Goal: Transaction & Acquisition: Purchase product/service

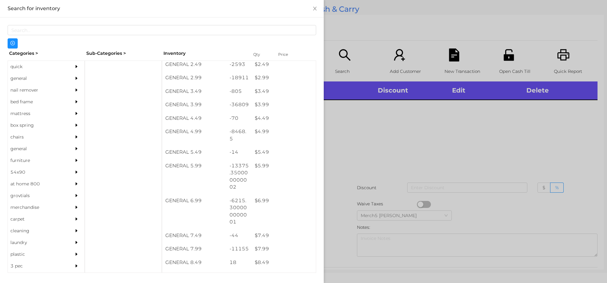
scroll to position [152, 0]
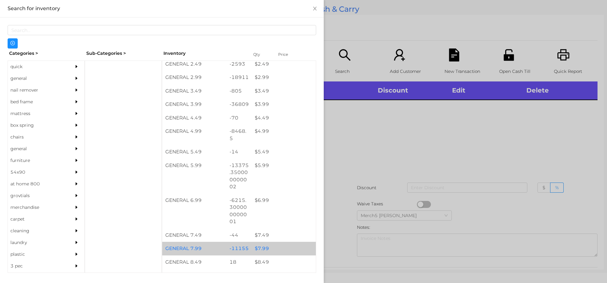
click at [259, 248] on div "$ 7.99" at bounding box center [284, 248] width 64 height 14
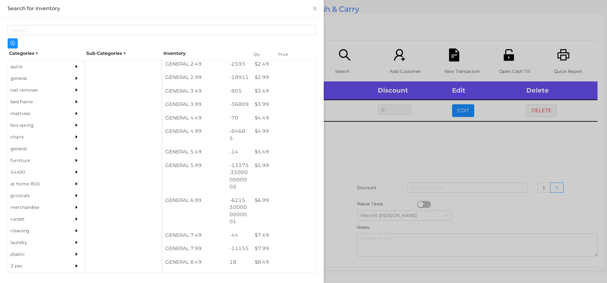
click at [355, 140] on div at bounding box center [303, 141] width 607 height 283
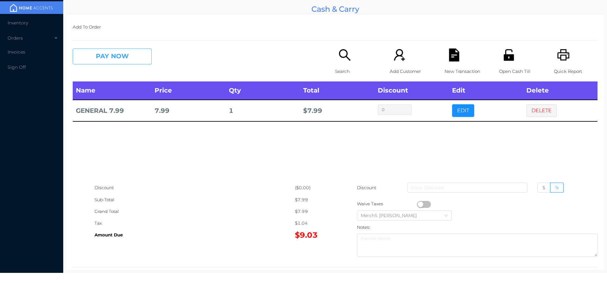
click at [116, 53] on button "PAY NOW" at bounding box center [112, 56] width 79 height 16
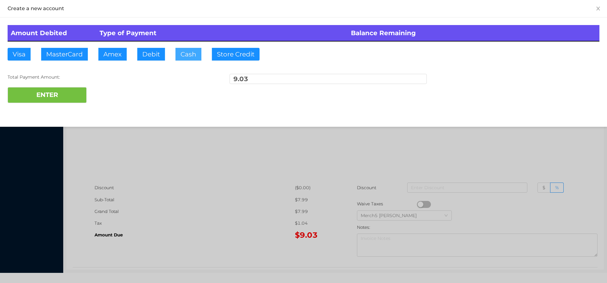
click at [188, 51] on button "Cash" at bounding box center [189, 54] width 26 height 13
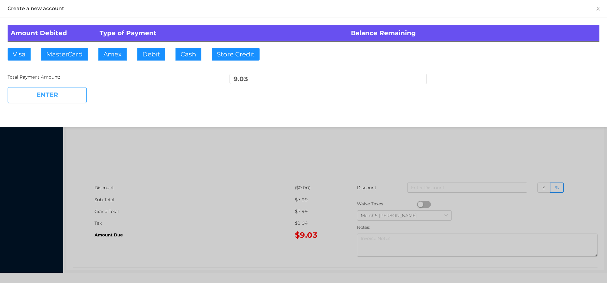
click at [57, 96] on button "ENTER" at bounding box center [47, 95] width 79 height 16
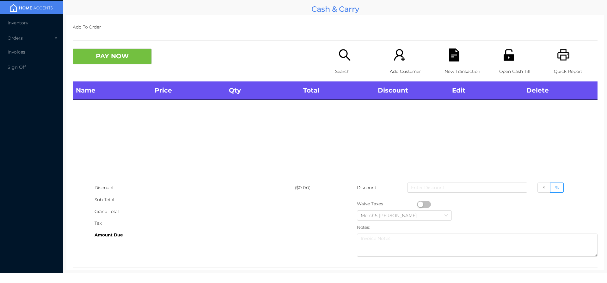
click at [342, 55] on icon "icon: search" at bounding box center [344, 54] width 13 height 13
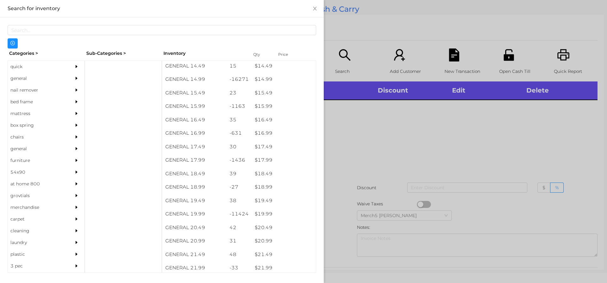
scroll to position [546, 0]
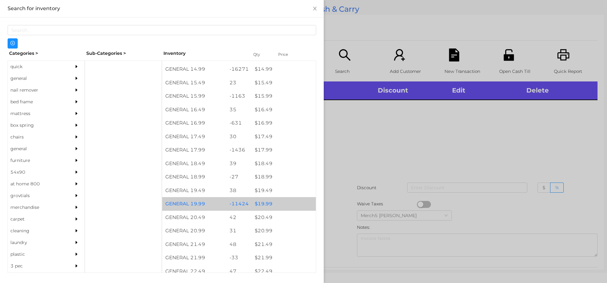
click at [261, 209] on div "$ 19.99" at bounding box center [284, 204] width 64 height 14
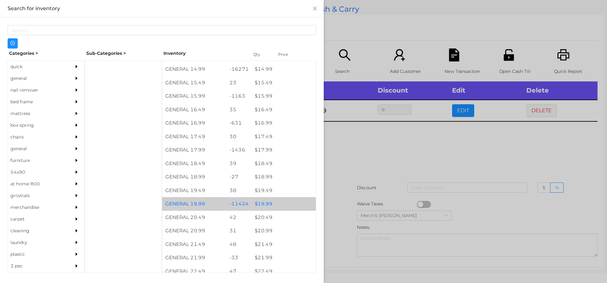
click at [261, 205] on div "$ 19.99" at bounding box center [284, 204] width 64 height 14
click at [258, 205] on div "$ 19.99" at bounding box center [284, 204] width 64 height 14
click at [256, 203] on div "$ 19.99" at bounding box center [284, 204] width 64 height 14
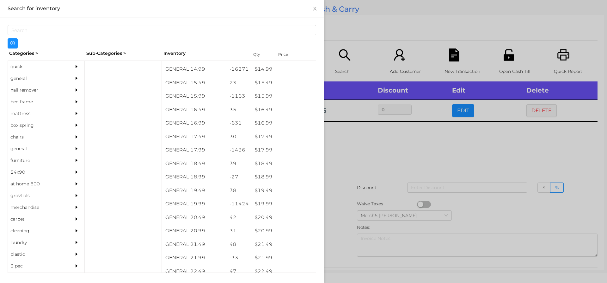
click at [347, 145] on div at bounding box center [303, 141] width 607 height 283
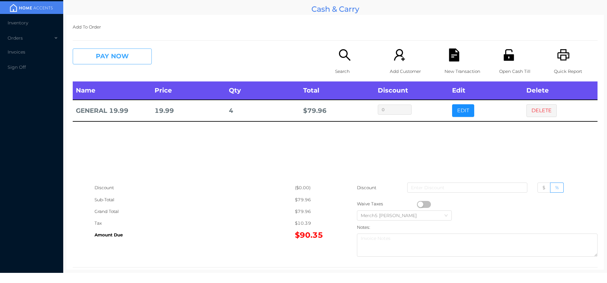
click at [137, 53] on button "PAY NOW" at bounding box center [112, 56] width 79 height 16
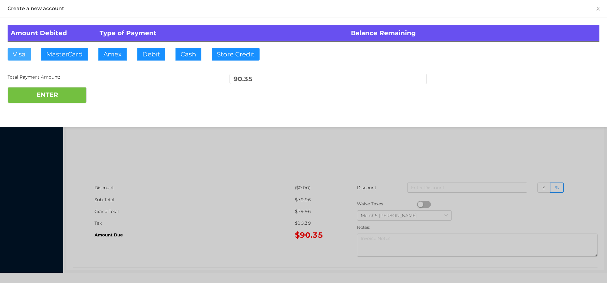
click at [15, 53] on button "Visa" at bounding box center [19, 54] width 23 height 13
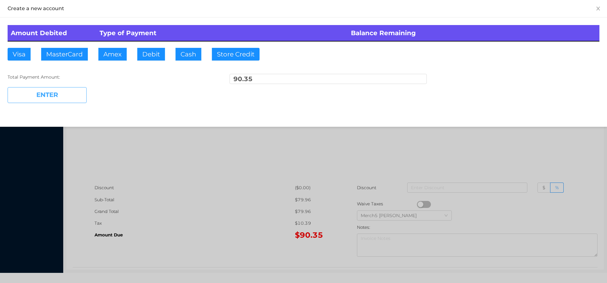
click at [34, 91] on button "ENTER" at bounding box center [47, 95] width 79 height 16
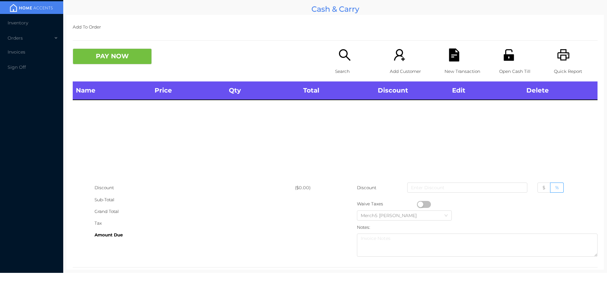
click at [338, 54] on icon "icon: search" at bounding box center [344, 54] width 13 height 13
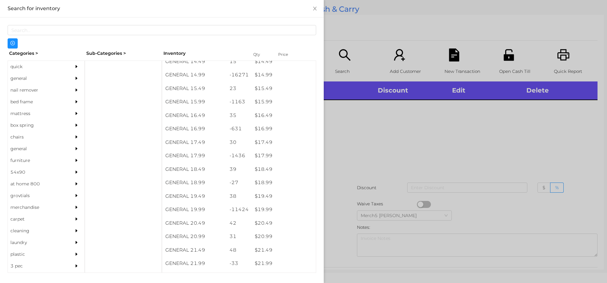
scroll to position [542, 0]
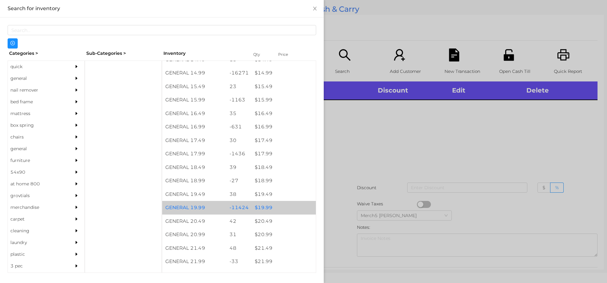
click at [264, 210] on div "$ 19.99" at bounding box center [284, 208] width 64 height 14
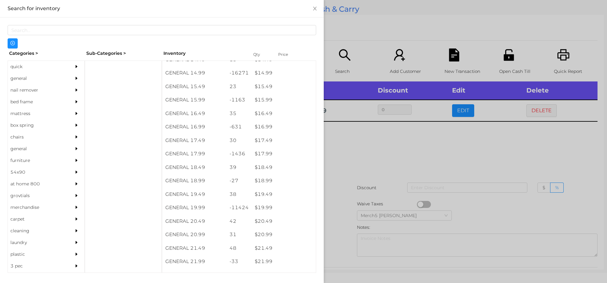
click at [354, 146] on div at bounding box center [303, 141] width 607 height 283
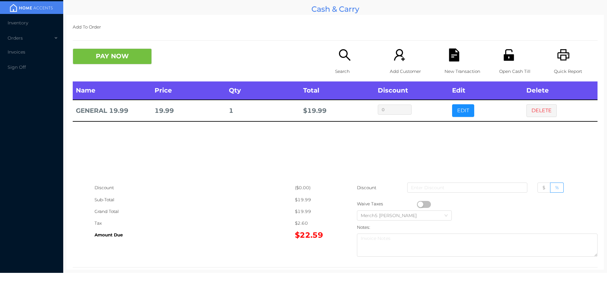
click at [120, 50] on button "PAY NOW" at bounding box center [112, 56] width 79 height 16
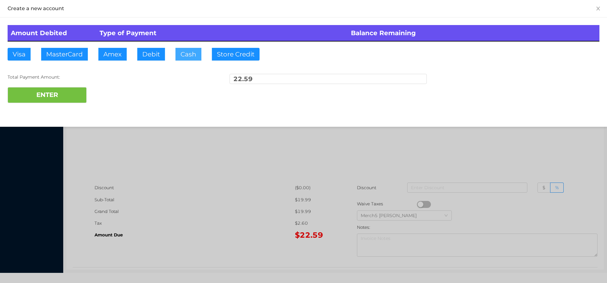
click at [191, 51] on button "Cash" at bounding box center [189, 54] width 26 height 13
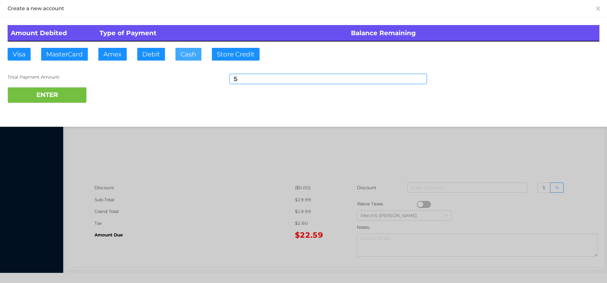
type input "50"
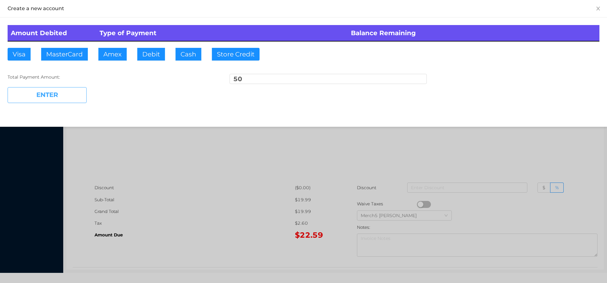
click at [63, 90] on button "ENTER" at bounding box center [47, 95] width 79 height 16
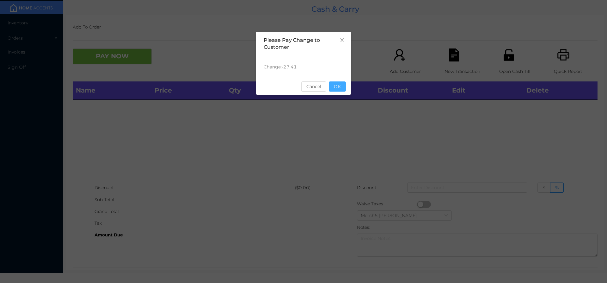
click at [338, 85] on button "OK" at bounding box center [337, 86] width 17 height 10
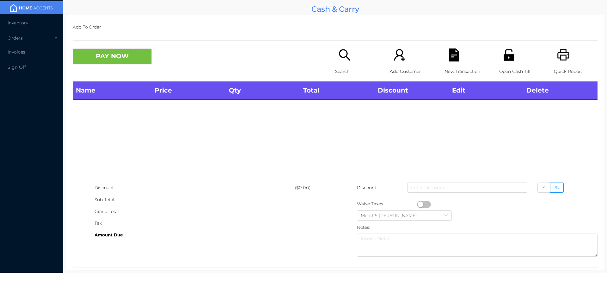
click at [338, 58] on icon "icon: search" at bounding box center [344, 54] width 13 height 13
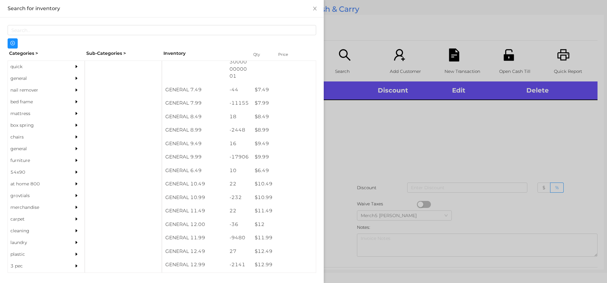
scroll to position [297, 0]
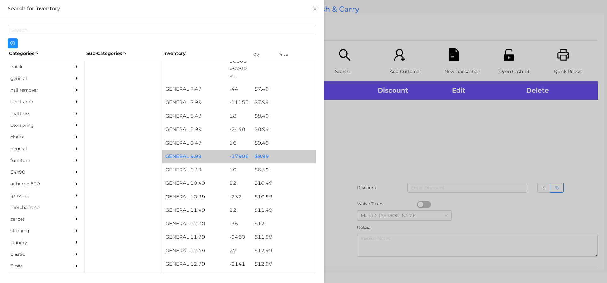
click at [261, 157] on div "$ 9.99" at bounding box center [284, 156] width 64 height 14
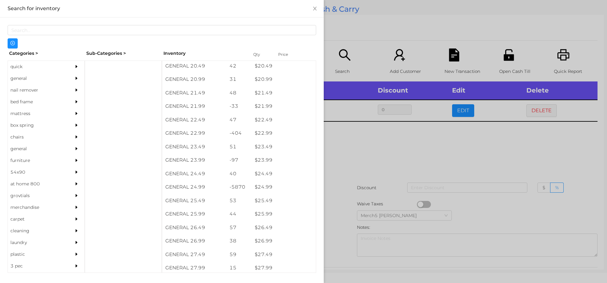
scroll to position [697, 0]
click at [265, 192] on div "$ 24.99" at bounding box center [284, 187] width 64 height 14
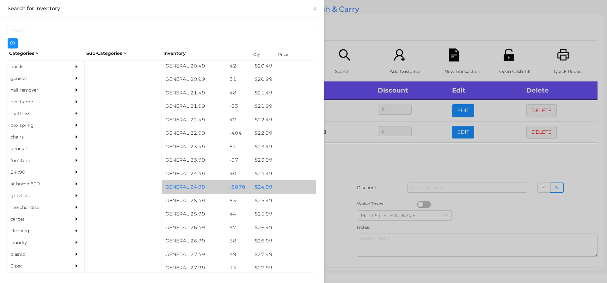
click at [262, 189] on div "$ 24.99" at bounding box center [284, 187] width 64 height 14
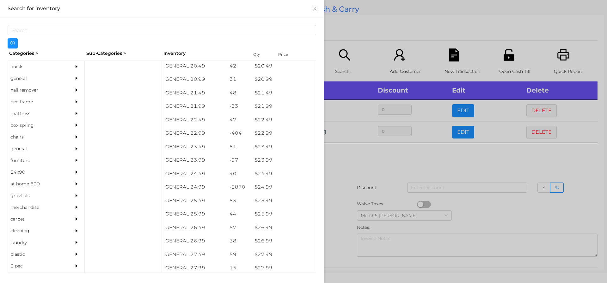
click at [339, 162] on div at bounding box center [303, 141] width 607 height 283
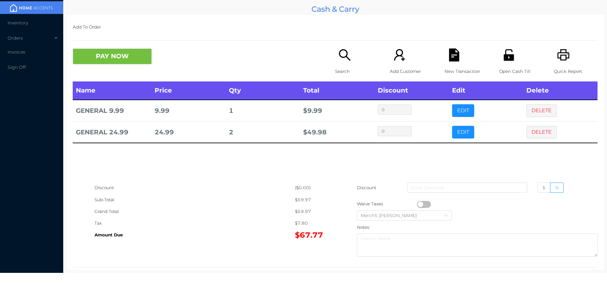
click at [344, 55] on icon "icon: search" at bounding box center [344, 54] width 11 height 11
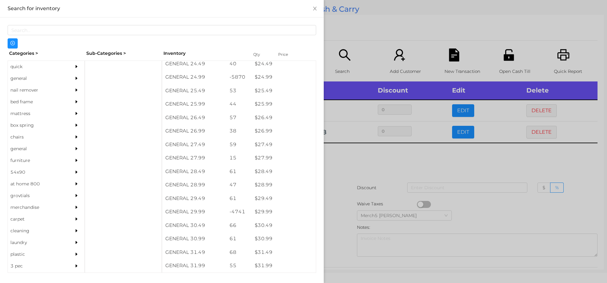
scroll to position [808, 0]
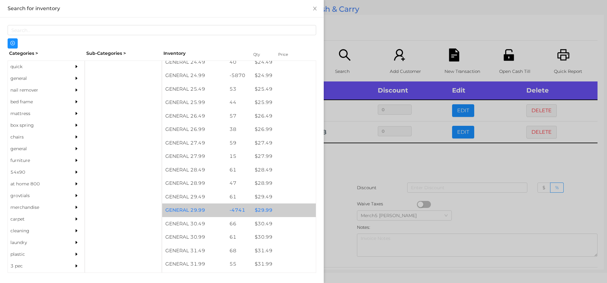
click at [264, 209] on div "$ 29.99" at bounding box center [284, 210] width 64 height 14
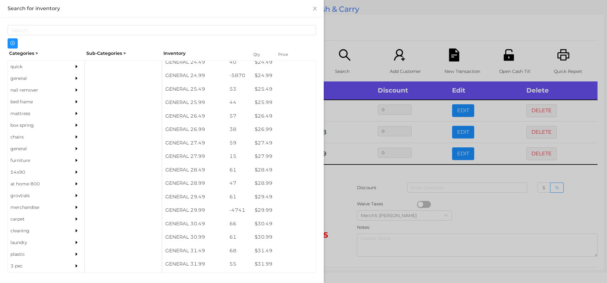
click at [335, 174] on div at bounding box center [303, 141] width 607 height 283
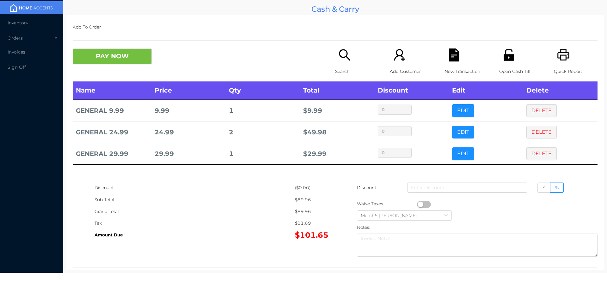
click at [342, 54] on icon "icon: search" at bounding box center [344, 54] width 13 height 13
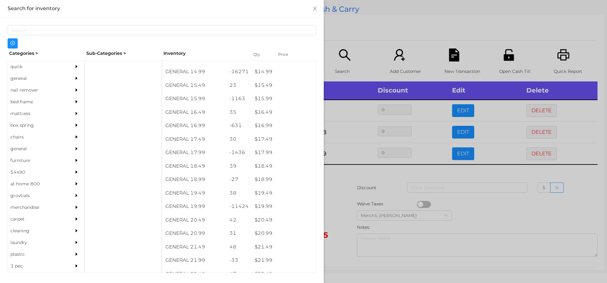
scroll to position [543, 0]
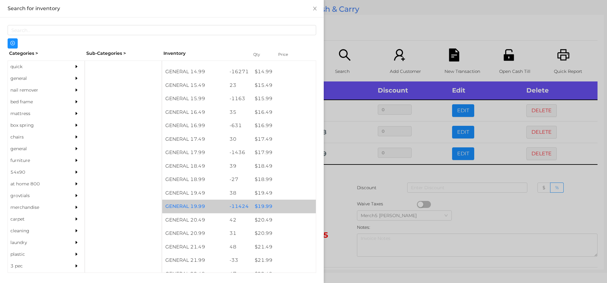
click at [264, 208] on div "$ 19.99" at bounding box center [284, 206] width 64 height 14
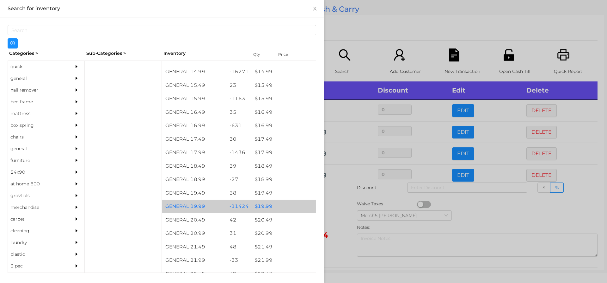
click at [263, 208] on div "$ 19.99" at bounding box center [284, 206] width 64 height 14
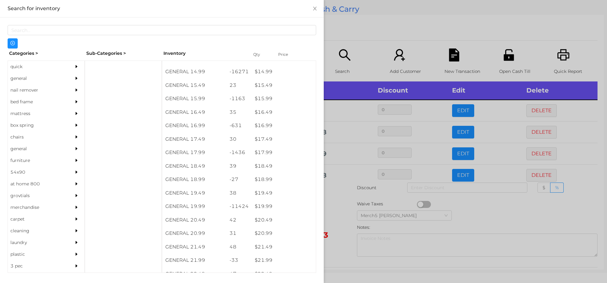
click at [337, 209] on div at bounding box center [303, 141] width 607 height 283
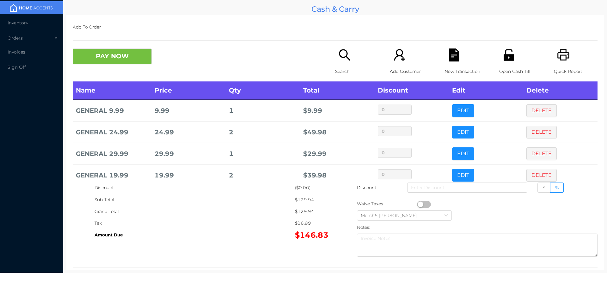
click at [338, 54] on icon "icon: search" at bounding box center [344, 54] width 13 height 13
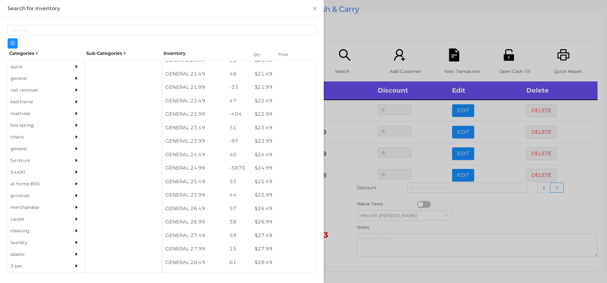
scroll to position [716, 0]
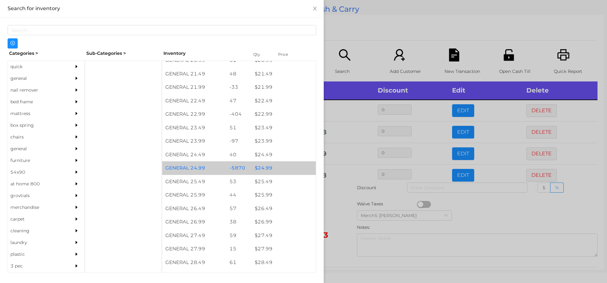
click at [261, 169] on div "$ 24.99" at bounding box center [284, 168] width 64 height 14
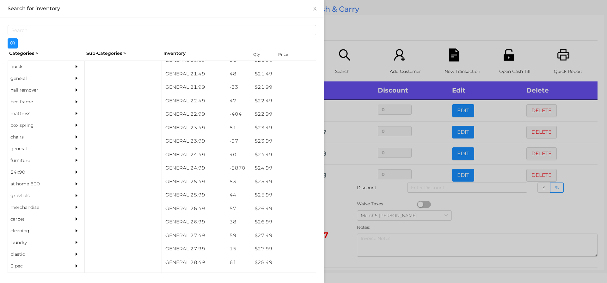
click at [342, 215] on div at bounding box center [303, 141] width 607 height 283
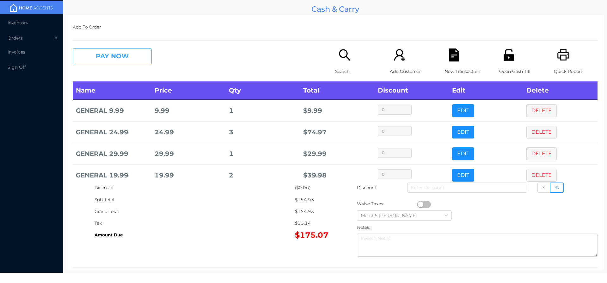
click at [137, 54] on button "PAY NOW" at bounding box center [112, 56] width 79 height 16
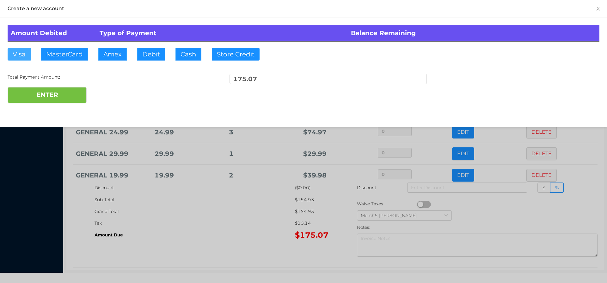
click at [16, 57] on button "Visa" at bounding box center [19, 54] width 23 height 13
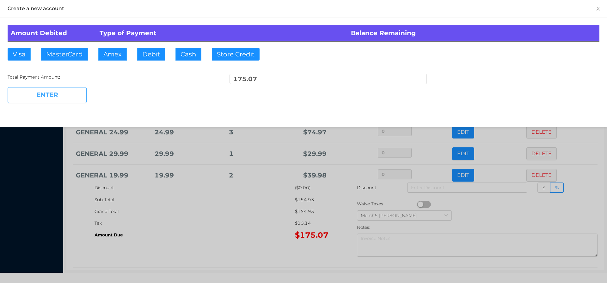
click at [50, 95] on button "ENTER" at bounding box center [47, 95] width 79 height 16
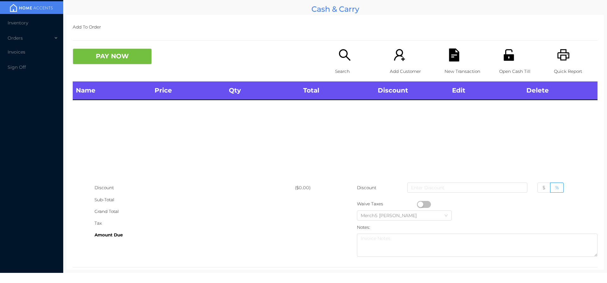
click at [564, 50] on icon "icon: printer" at bounding box center [563, 54] width 13 height 13
